Goal: Obtain resource: Download file/media

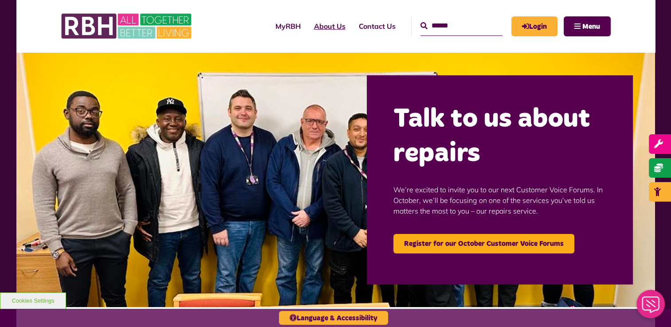
click at [316, 31] on link "About Us" at bounding box center [329, 26] width 45 height 24
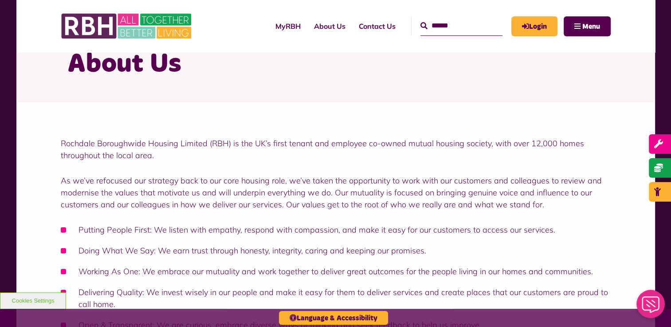
scroll to position [89, 0]
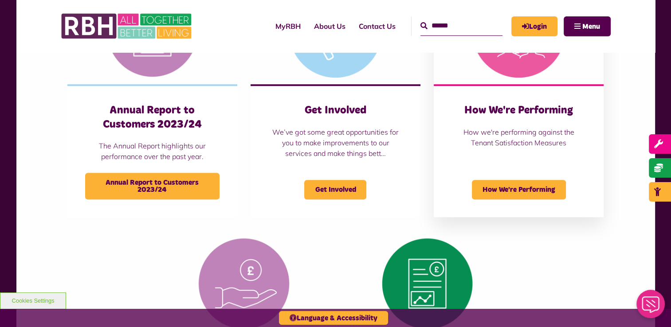
scroll to position [665, 0]
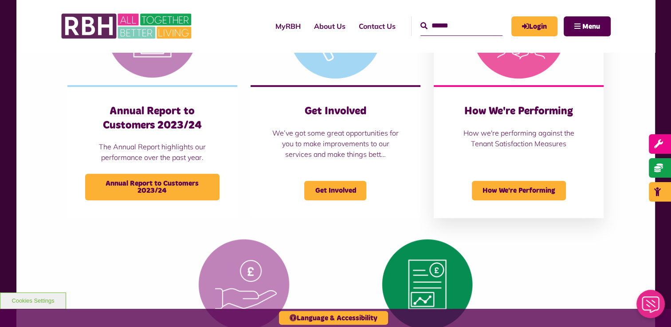
click at [538, 118] on h3 "How We're Performing" at bounding box center [518, 112] width 134 height 14
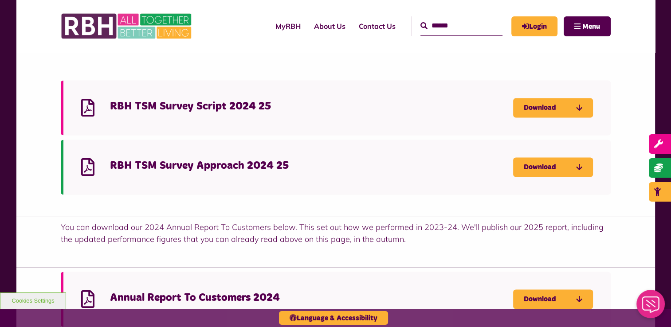
scroll to position [1375, 0]
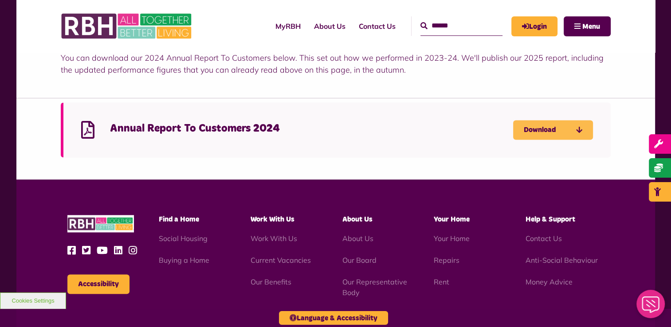
click at [540, 126] on link "Download" at bounding box center [553, 130] width 80 height 20
